Goal: Check status: Check status

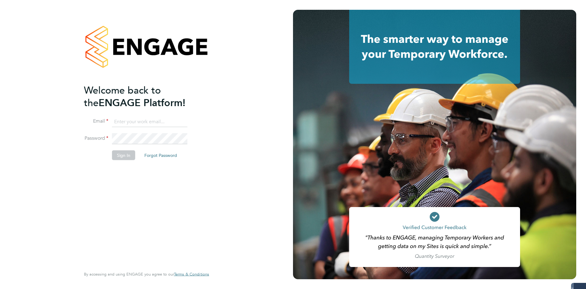
type input "coconnell@skilledcareers.co.uk"
click at [102, 201] on div "Welcome back to the ENGAGE Platform! Email coconnell@skilledcareers.co.uk Passw…" at bounding box center [143, 175] width 119 height 182
click at [129, 152] on button "Sign In" at bounding box center [123, 155] width 23 height 10
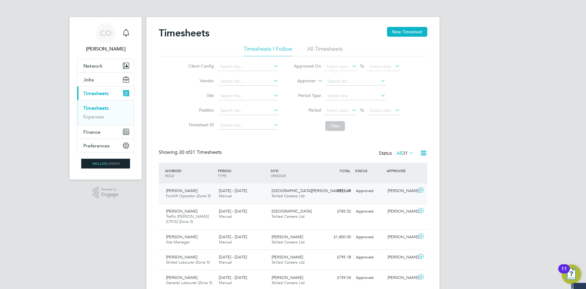
click at [347, 190] on div "£593.64 Approved" at bounding box center [338, 191] width 32 height 10
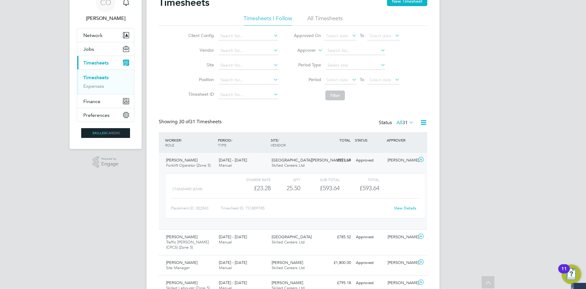
click at [402, 206] on link "View Details" at bounding box center [405, 207] width 22 height 5
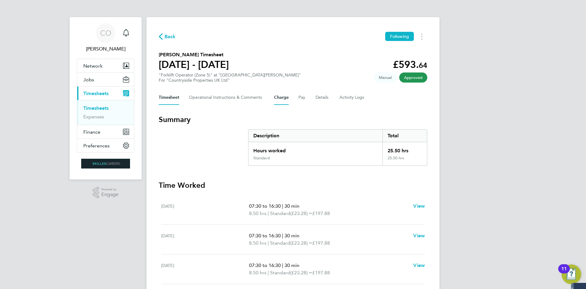
click at [283, 98] on button "Charge" at bounding box center [281, 97] width 15 height 15
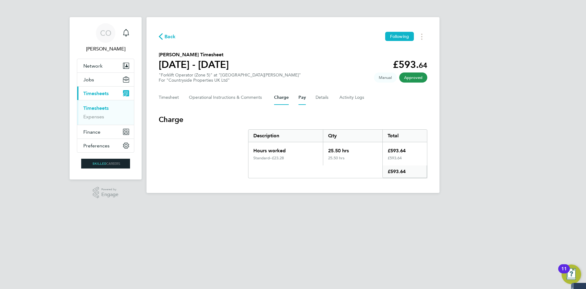
click at [305, 101] on button "Pay" at bounding box center [302, 97] width 7 height 15
click at [280, 98] on button "Charge" at bounding box center [281, 97] width 15 height 15
click at [341, 96] on Logs-tab "Activity Logs" at bounding box center [352, 97] width 26 height 15
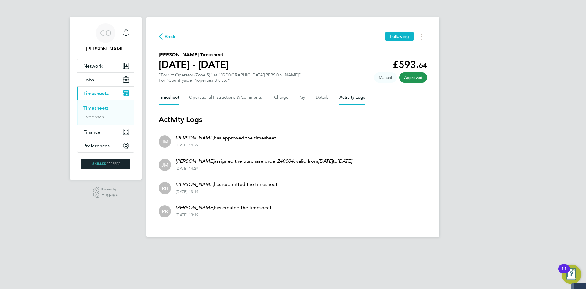
click at [161, 97] on button "Timesheet" at bounding box center [169, 97] width 20 height 15
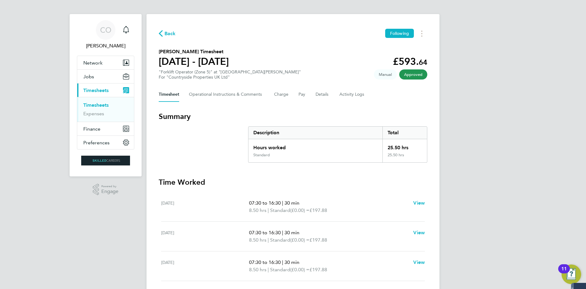
scroll to position [2, 0]
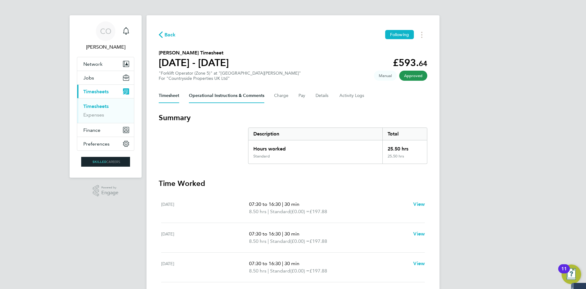
drag, startPoint x: 229, startPoint y: 90, endPoint x: 260, endPoint y: 92, distance: 31.5
click at [229, 90] on Comments-tab "Operational Instructions & Comments" at bounding box center [226, 95] width 75 height 15
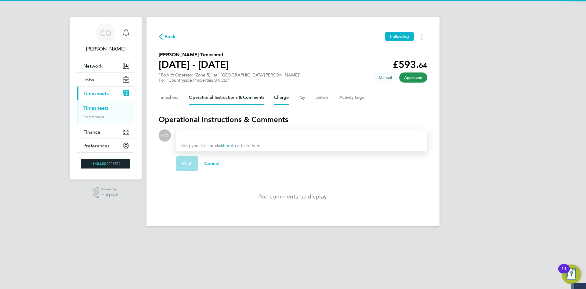
click at [281, 96] on button "Charge" at bounding box center [281, 97] width 15 height 15
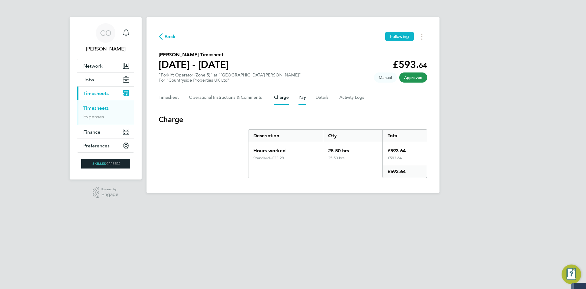
click at [302, 97] on button "Pay" at bounding box center [302, 97] width 7 height 15
click at [318, 98] on button "Details" at bounding box center [323, 97] width 14 height 15
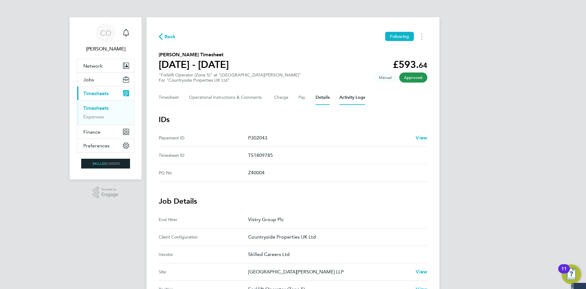
drag, startPoint x: 351, startPoint y: 97, endPoint x: 336, endPoint y: 101, distance: 16.0
click at [351, 97] on Logs-tab "Activity Logs" at bounding box center [352, 97] width 26 height 15
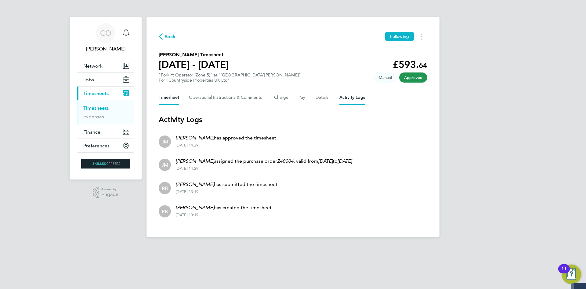
click at [171, 95] on button "Timesheet" at bounding box center [169, 97] width 20 height 15
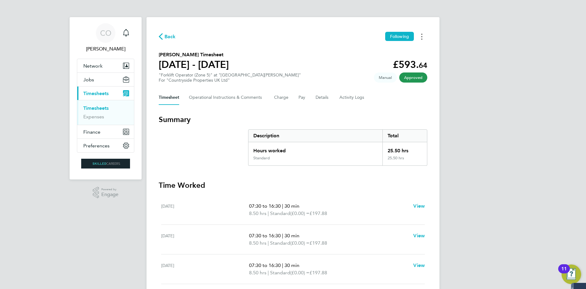
click at [421, 35] on button "Timesheets Menu" at bounding box center [421, 36] width 11 height 9
click at [94, 107] on link "Timesheets" at bounding box center [95, 108] width 25 height 6
